Goal: Task Accomplishment & Management: Complete application form

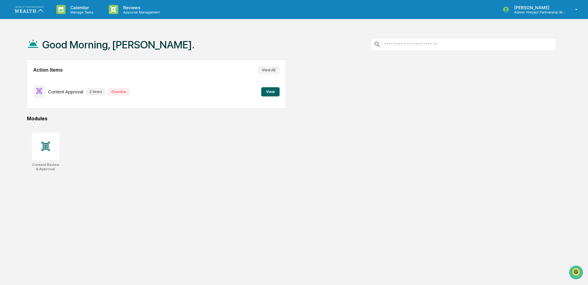
click at [269, 88] on button "View" at bounding box center [270, 91] width 18 height 9
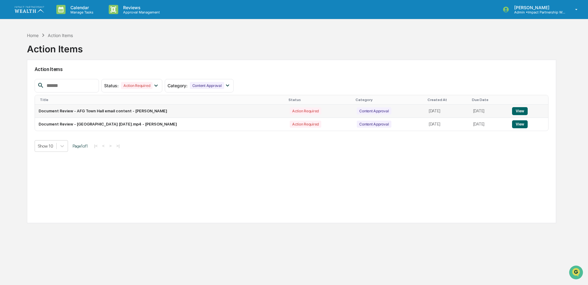
click at [525, 111] on button "View" at bounding box center [520, 111] width 16 height 8
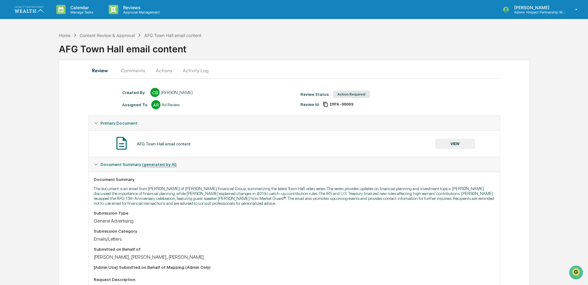
click at [143, 68] on button "Comments" at bounding box center [133, 70] width 34 height 15
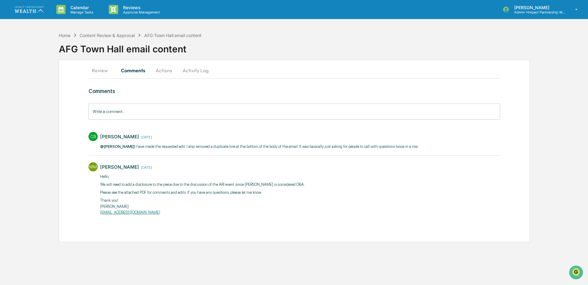
click at [102, 70] on button "Review" at bounding box center [102, 70] width 28 height 15
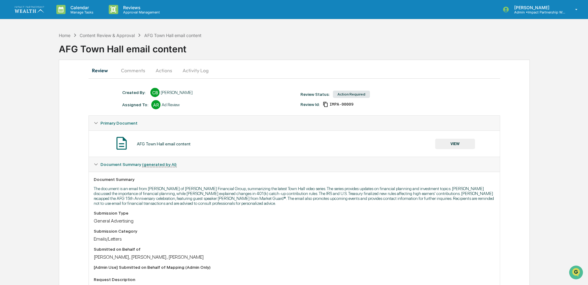
click at [447, 143] on button "VIEW" at bounding box center [455, 144] width 40 height 10
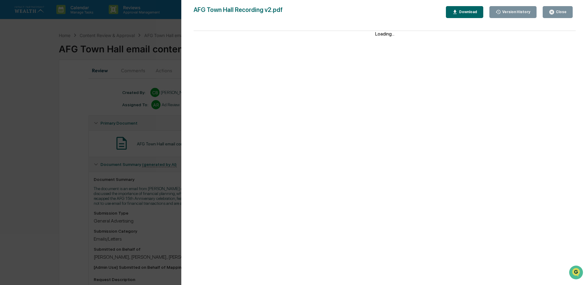
click at [470, 13] on div "Download" at bounding box center [466, 12] width 19 height 4
drag, startPoint x: 561, startPoint y: 15, endPoint x: 497, endPoint y: 15, distance: 64.0
click at [561, 15] on button "Close" at bounding box center [557, 12] width 30 height 12
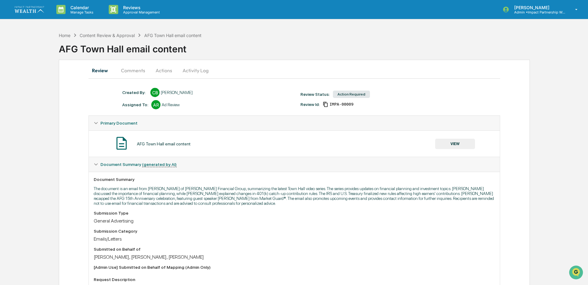
click at [162, 69] on button "Actions" at bounding box center [164, 70] width 28 height 15
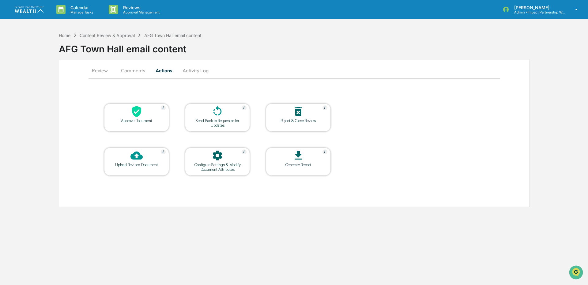
click at [129, 116] on div at bounding box center [136, 111] width 61 height 13
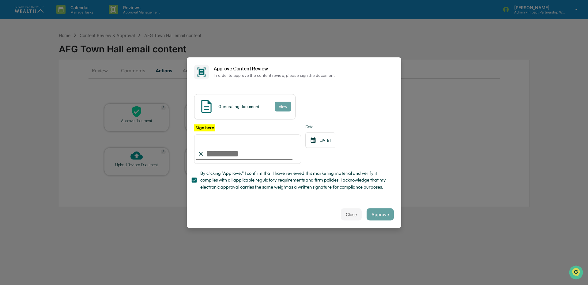
click at [223, 155] on input "Sign here" at bounding box center [247, 148] width 107 height 29
type input "**********"
drag, startPoint x: 386, startPoint y: 216, endPoint x: 281, endPoint y: 187, distance: 109.0
click at [384, 216] on button "Approve" at bounding box center [379, 214] width 27 height 12
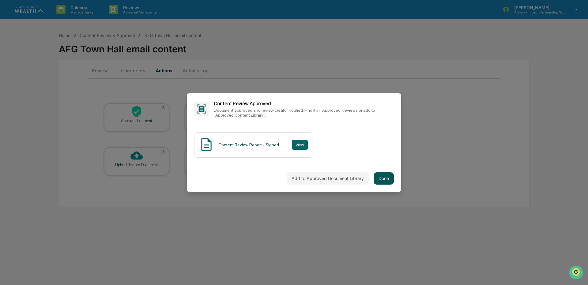
click at [389, 176] on button "Done" at bounding box center [383, 178] width 20 height 12
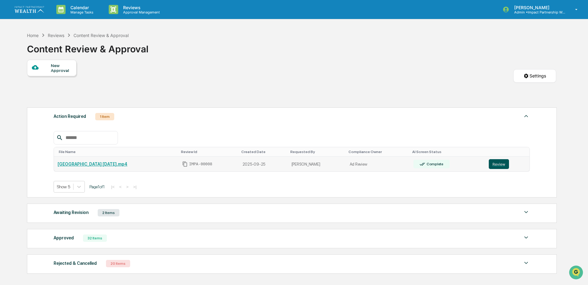
click at [497, 162] on button "Review" at bounding box center [498, 164] width 20 height 10
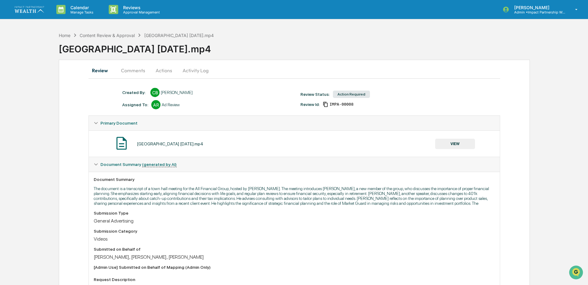
click at [465, 142] on button "VIEW" at bounding box center [455, 144] width 40 height 10
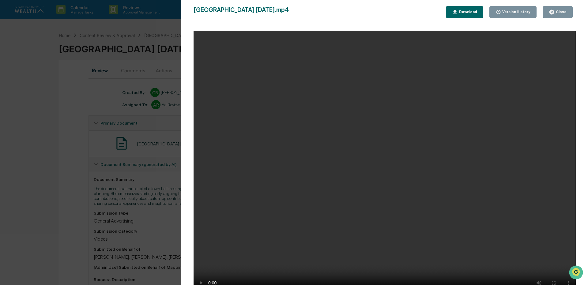
click at [471, 16] on button "Download" at bounding box center [464, 12] width 37 height 12
click at [562, 16] on button "Close" at bounding box center [557, 12] width 30 height 12
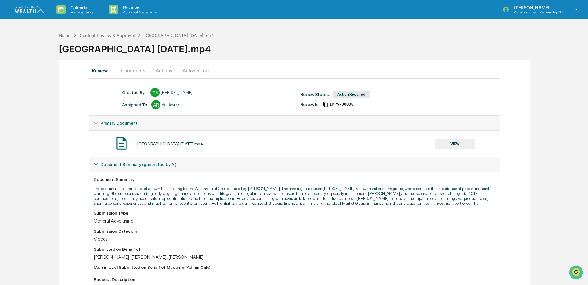
click at [137, 73] on button "Comments" at bounding box center [133, 70] width 34 height 15
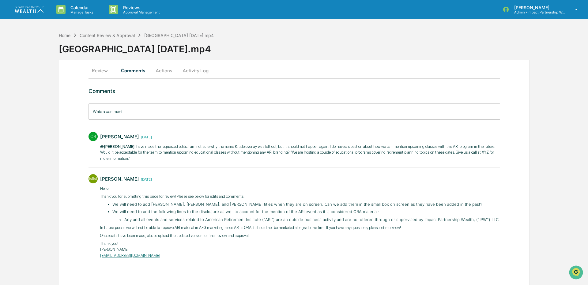
click at [157, 113] on input "Write a comment..." at bounding box center [293, 111] width 411 height 16
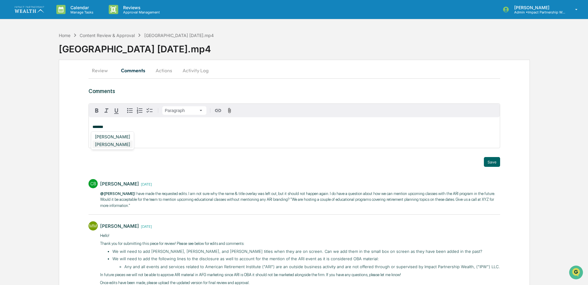
click at [104, 147] on div "[PERSON_NAME]" at bounding box center [112, 144] width 40 height 8
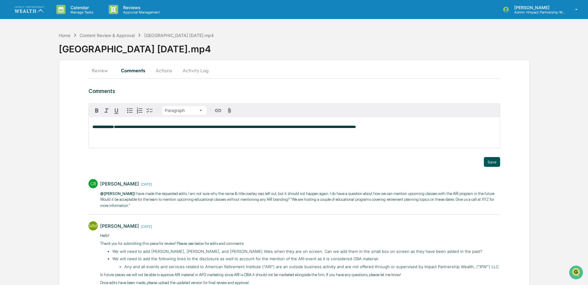
click at [487, 160] on button "Save" at bounding box center [491, 162] width 16 height 10
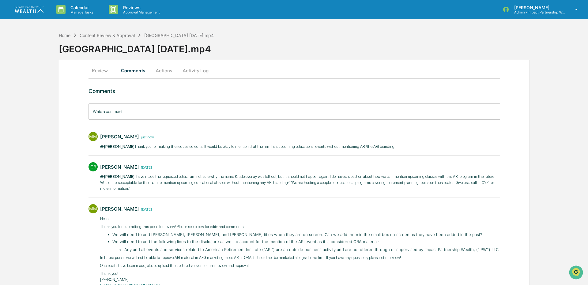
click at [165, 71] on button "Actions" at bounding box center [164, 70] width 28 height 15
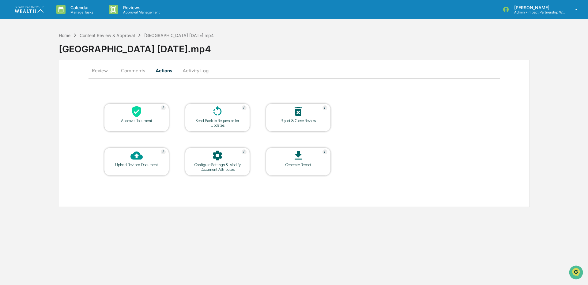
click at [141, 120] on div "Approve Document" at bounding box center [136, 120] width 55 height 5
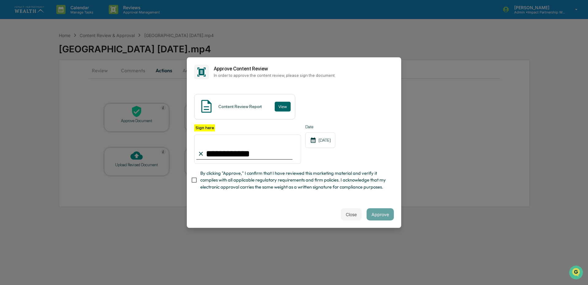
type input "**********"
click at [382, 216] on button "Approve" at bounding box center [379, 214] width 27 height 12
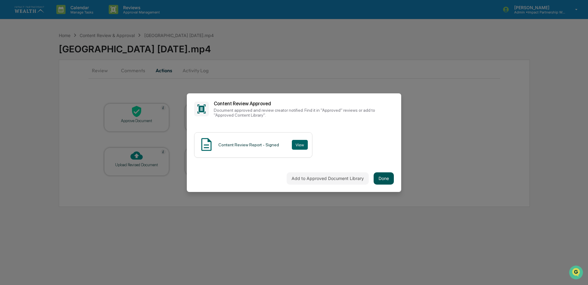
click at [389, 178] on button "Done" at bounding box center [383, 178] width 20 height 12
